Goal: Transaction & Acquisition: Book appointment/travel/reservation

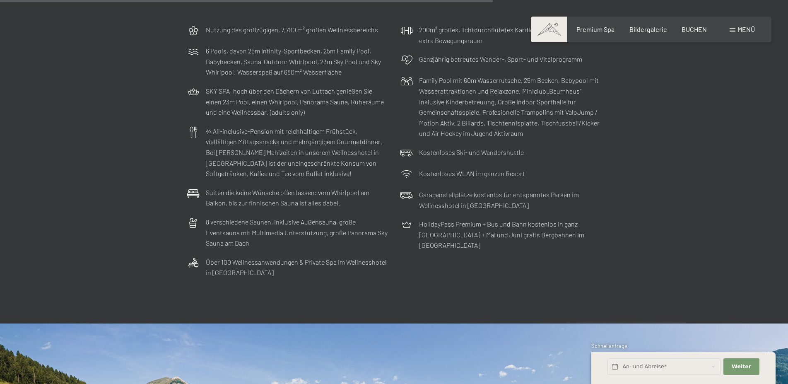
scroll to position [2942, 0]
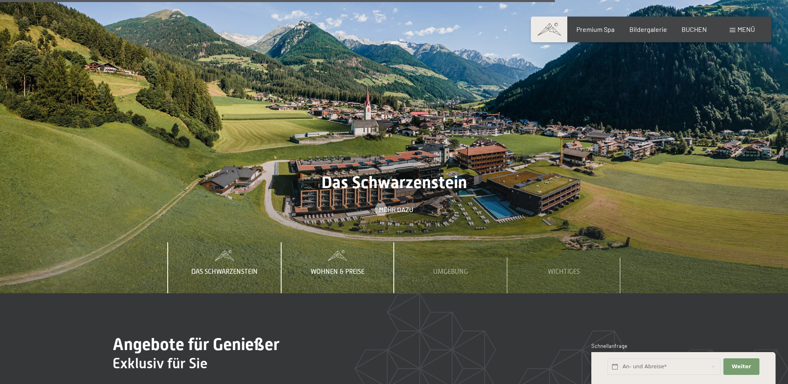
click at [330, 242] on div "Wohnen & Preise" at bounding box center [337, 267] width 66 height 51
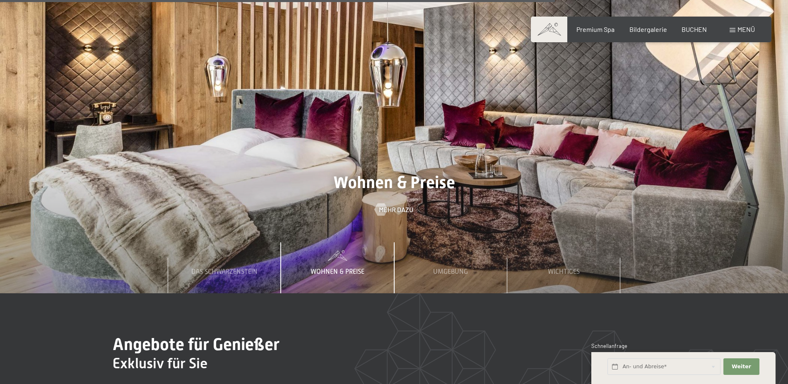
scroll to position [3310, 0]
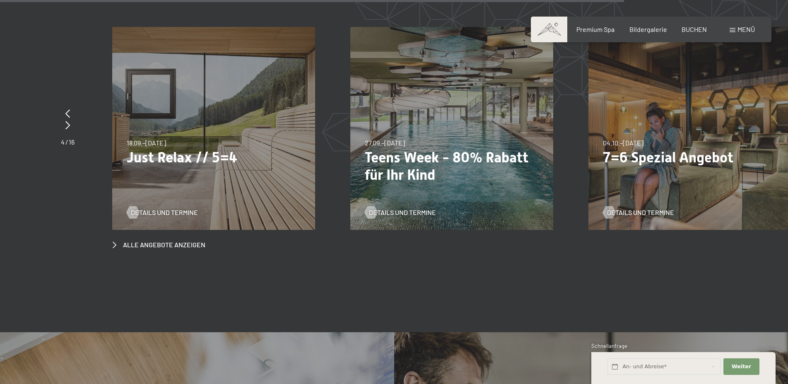
click at [184, 149] on p "Just Relax // 5=4" at bounding box center [214, 157] width 174 height 17
click at [173, 208] on span "Details und Termine" at bounding box center [172, 212] width 67 height 9
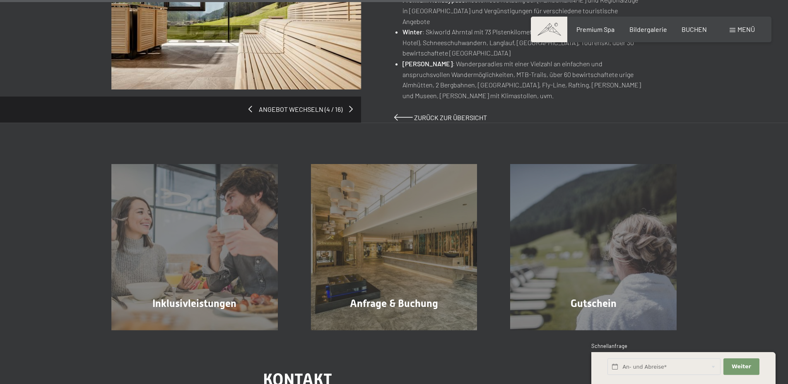
scroll to position [736, 0]
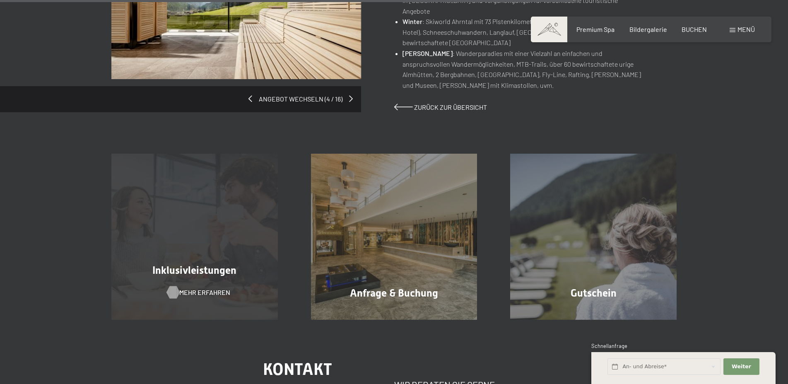
click at [198, 288] on span "Mehr erfahren" at bounding box center [204, 292] width 51 height 9
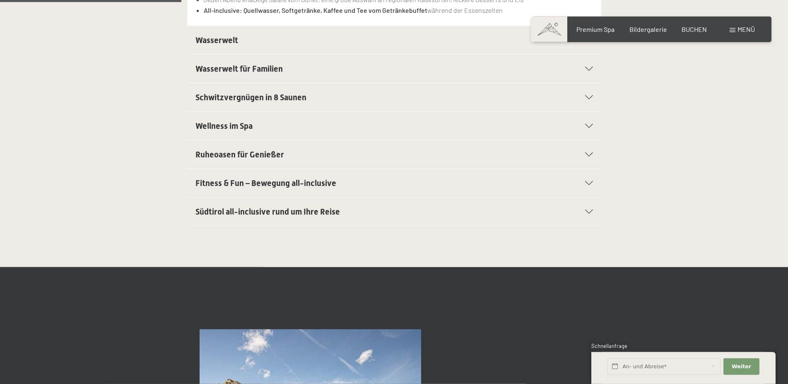
scroll to position [368, 0]
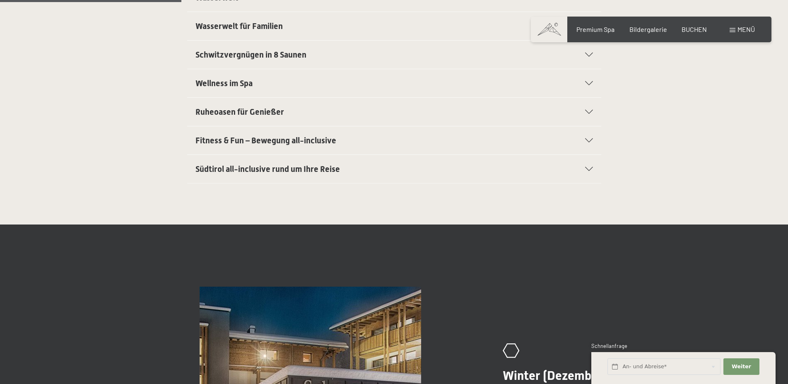
click at [585, 167] on div "Südtirol all-inclusive rund um Ihre Reise" at bounding box center [394, 169] width 398 height 28
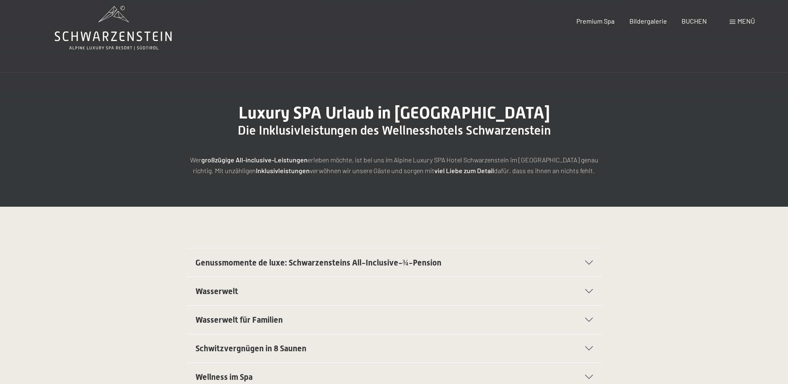
scroll to position [0, 0]
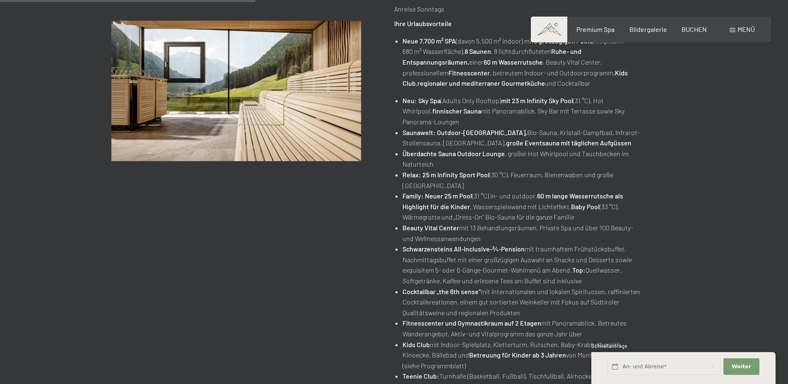
scroll to position [368, 0]
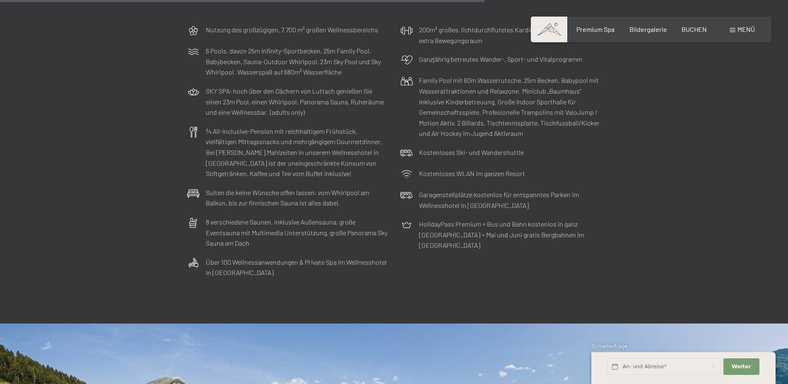
scroll to position [2207, 0]
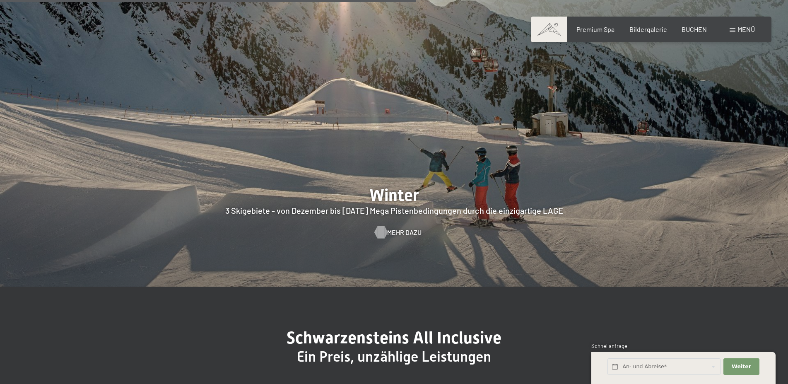
click at [388, 228] on span "Mehr dazu" at bounding box center [404, 232] width 34 height 9
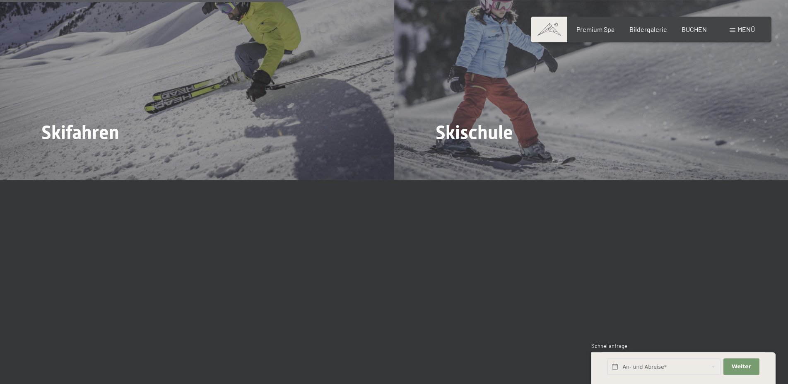
scroll to position [1471, 0]
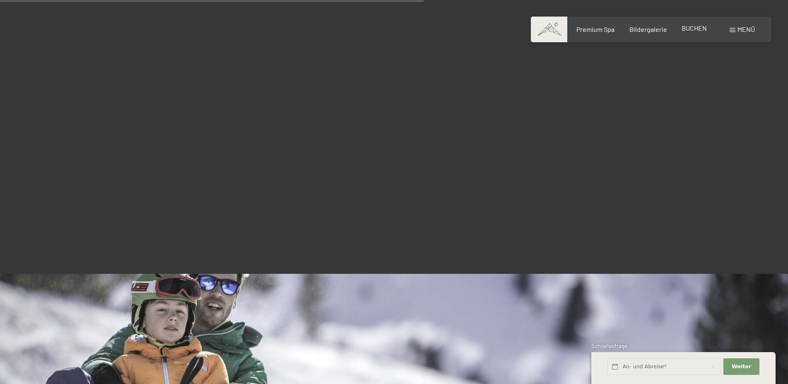
click at [695, 27] on span "BUCHEN" at bounding box center [694, 28] width 25 height 8
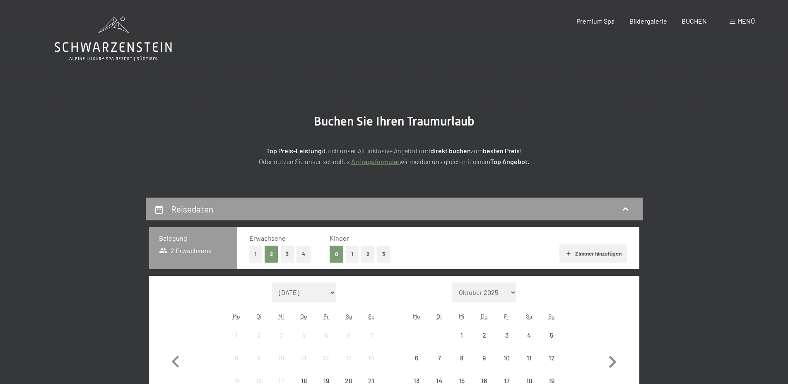
click at [428, 297] on form "Monat/Jahr Oktober 2025 November 2025 Dezember 2025 Januar 2026 Februar 2026 Mä…" at bounding box center [483, 292] width 157 height 20
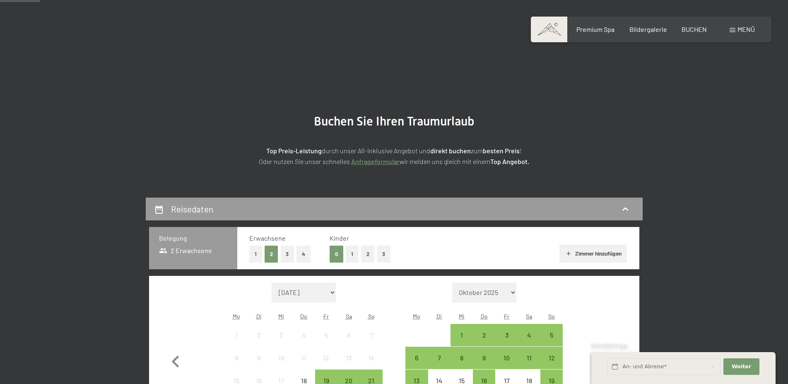
scroll to position [368, 0]
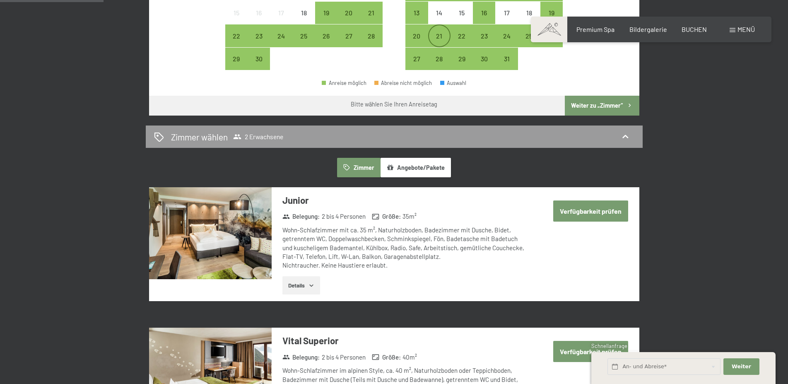
click at [444, 42] on div "21" at bounding box center [439, 43] width 21 height 21
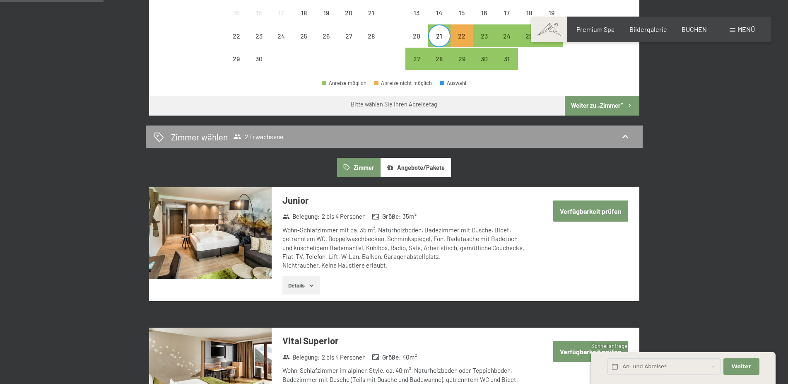
click at [555, 42] on span at bounding box center [549, 30] width 36 height 26
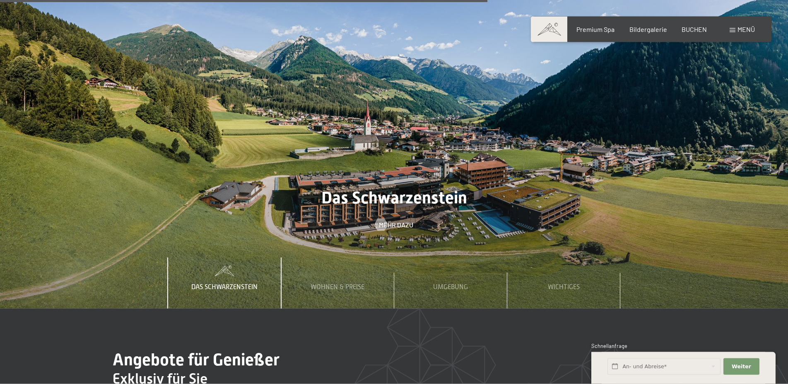
scroll to position [2942, 0]
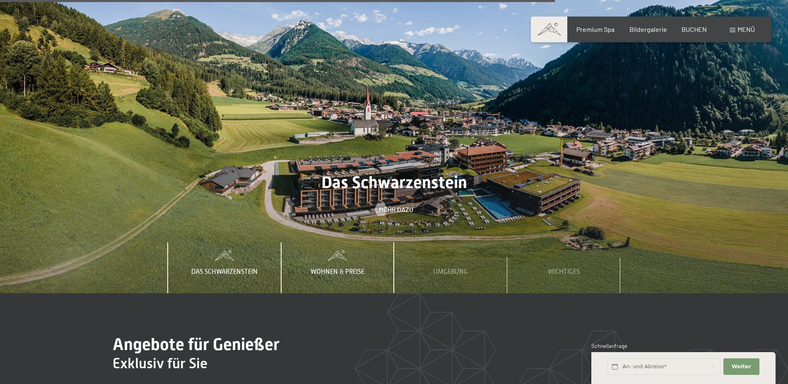
click at [328, 242] on div "Wohnen & Preise" at bounding box center [337, 267] width 66 height 51
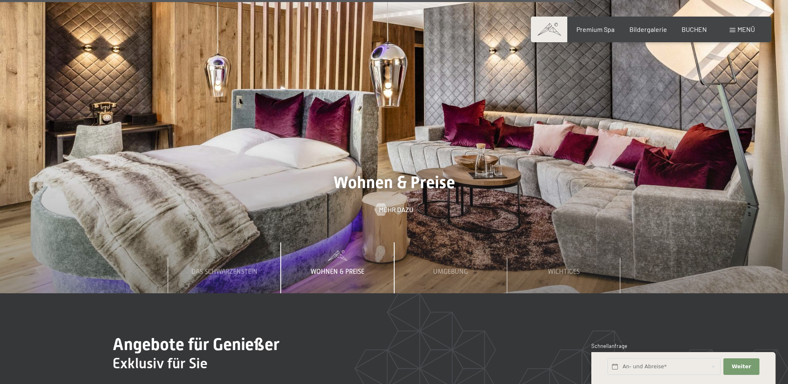
scroll to position [3310, 0]
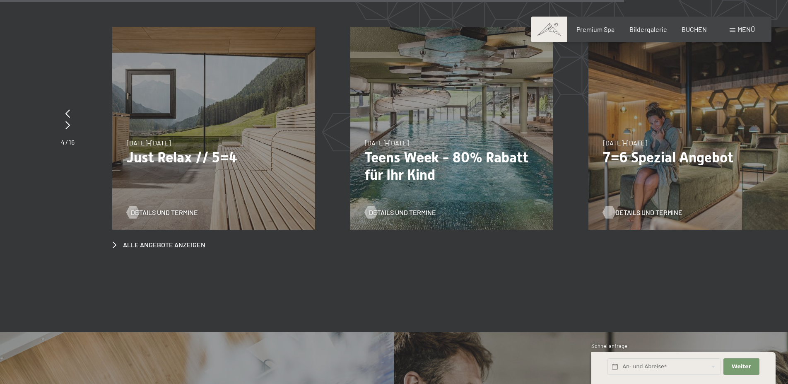
click at [653, 208] on span "Details und Termine" at bounding box center [648, 212] width 67 height 9
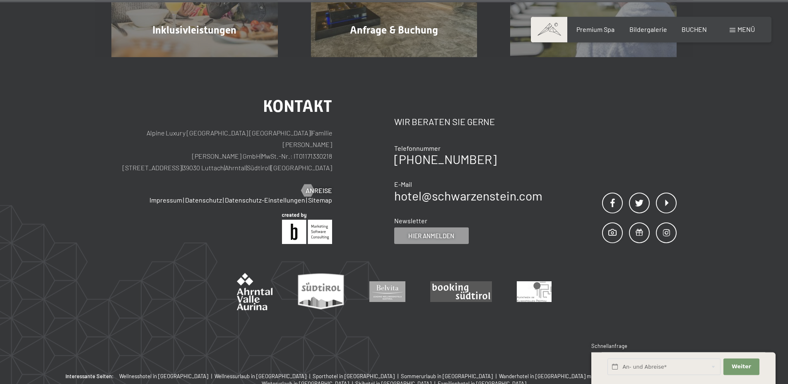
scroll to position [989, 0]
